Goal: Navigation & Orientation: Find specific page/section

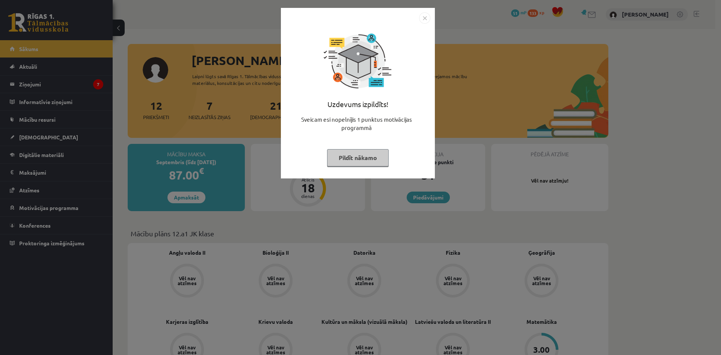
click at [348, 155] on button "Pildīt nākamo" at bounding box center [358, 157] width 62 height 17
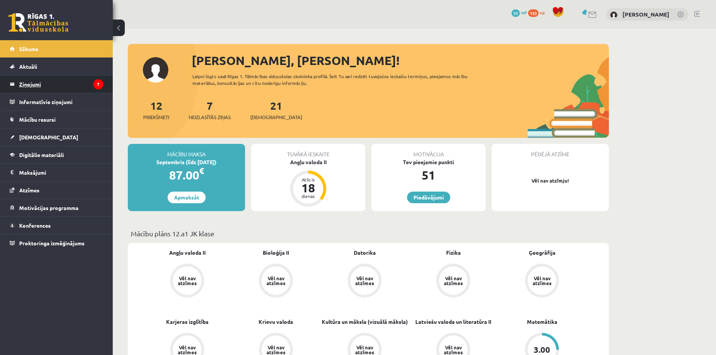
click at [97, 91] on legend "Ziņojumi 7" at bounding box center [61, 83] width 84 height 17
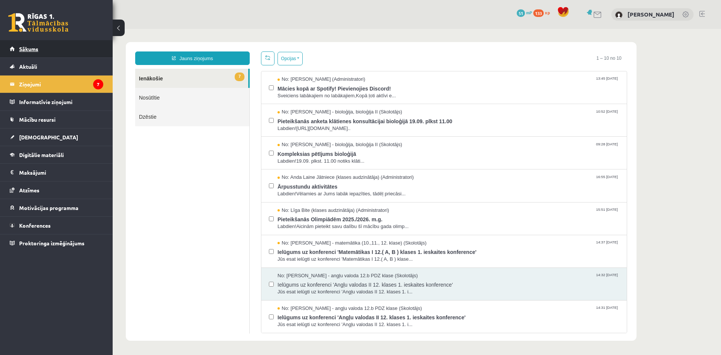
click at [68, 54] on link "Sākums" at bounding box center [57, 48] width 94 height 17
